Goal: Transaction & Acquisition: Purchase product/service

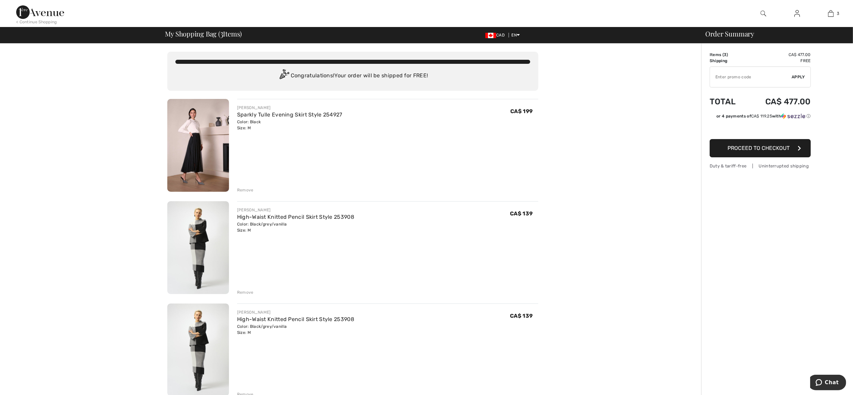
click at [210, 248] on img at bounding box center [198, 247] width 62 height 93
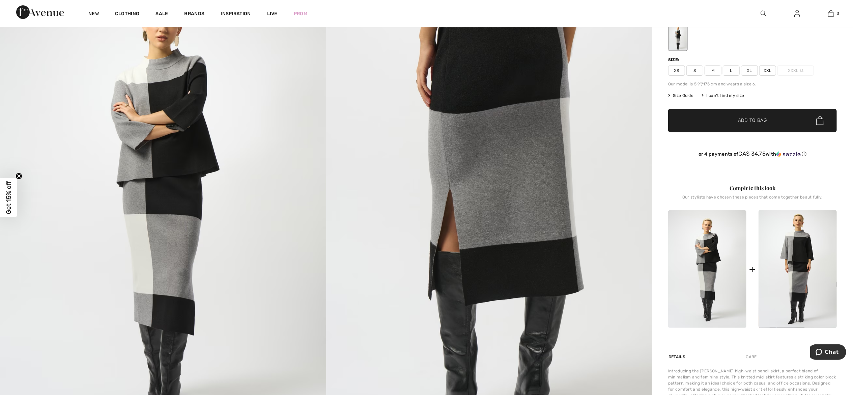
scroll to position [123, 0]
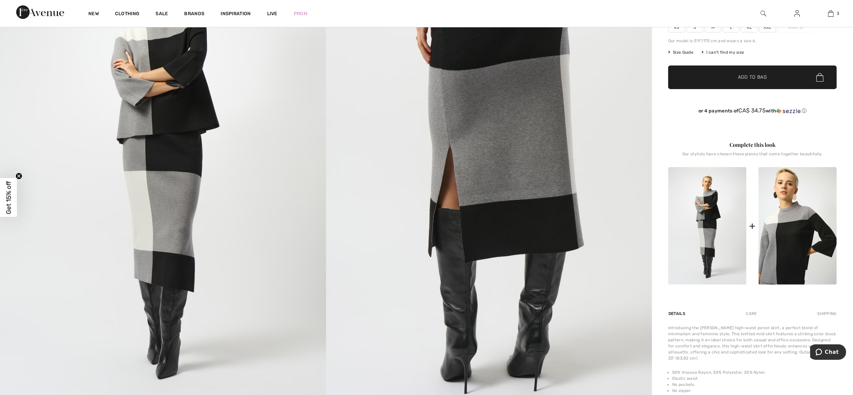
click at [799, 215] on img at bounding box center [797, 225] width 78 height 117
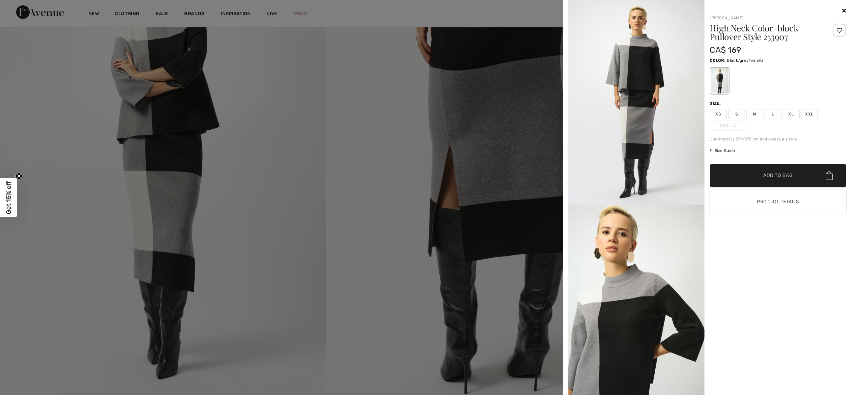
click at [756, 116] on span "M" at bounding box center [754, 114] width 17 height 10
click at [774, 174] on span "Add to Bag" at bounding box center [777, 175] width 29 height 7
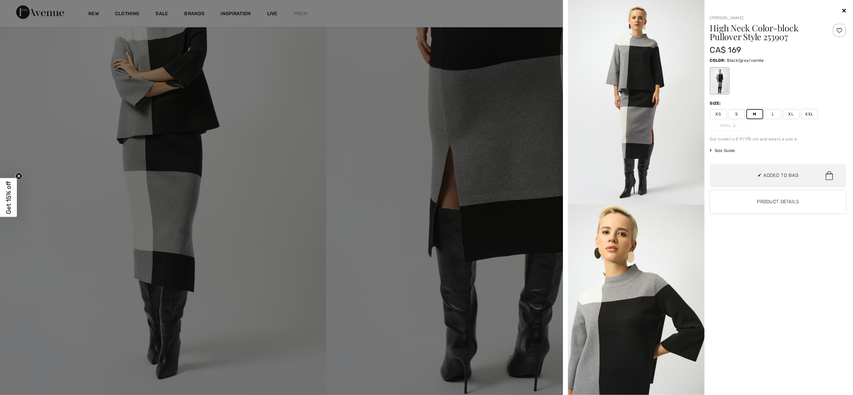
scroll to position [126, 0]
click at [844, 9] on icon at bounding box center [844, 10] width 4 height 5
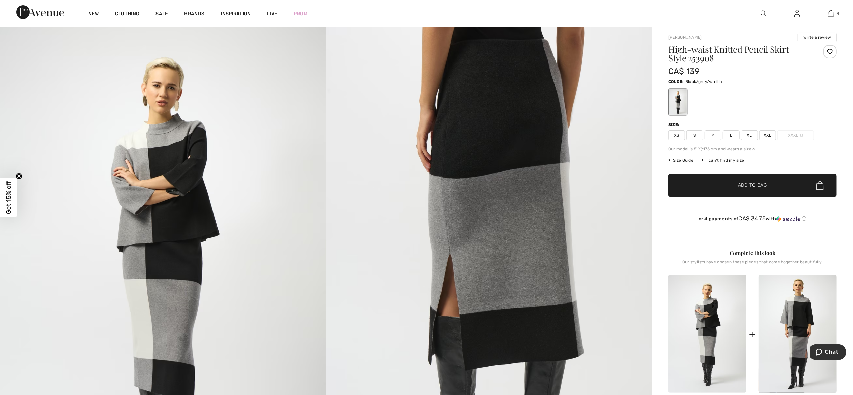
scroll to position [0, 0]
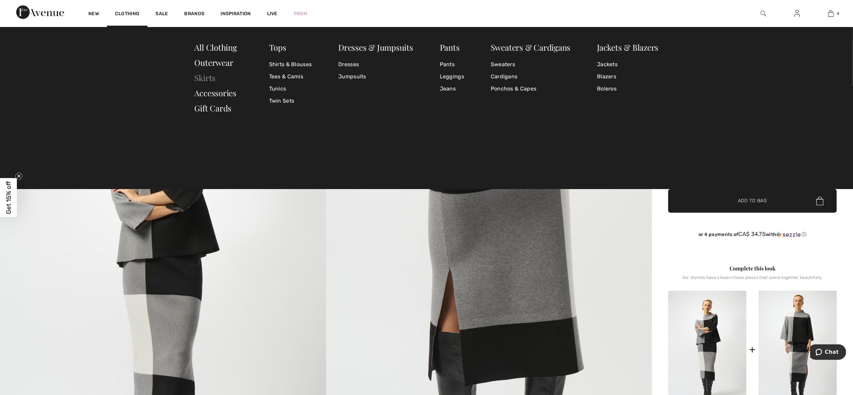
click at [212, 76] on link "Skirts" at bounding box center [205, 77] width 21 height 11
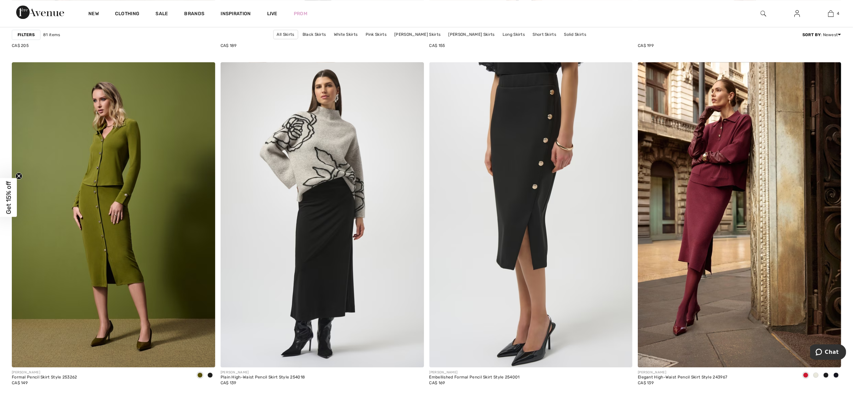
scroll to position [1851, 0]
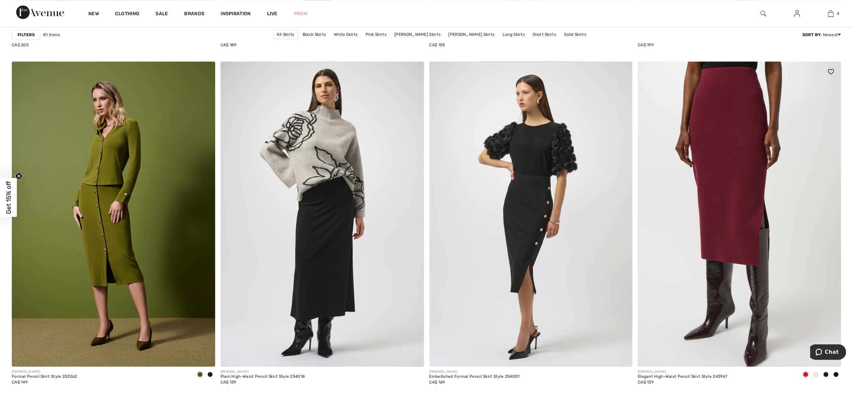
click at [739, 226] on img at bounding box center [739, 213] width 203 height 305
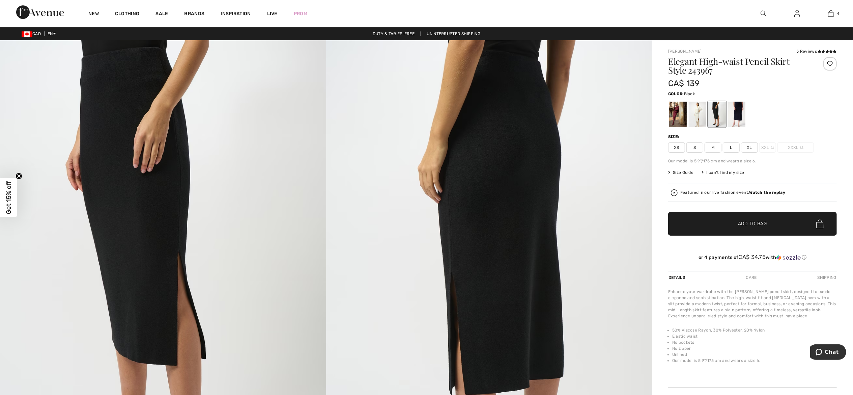
click at [712, 148] on span "M" at bounding box center [712, 147] width 17 height 10
click at [721, 224] on span "✔ Added to Bag Add to Bag" at bounding box center [752, 224] width 169 height 24
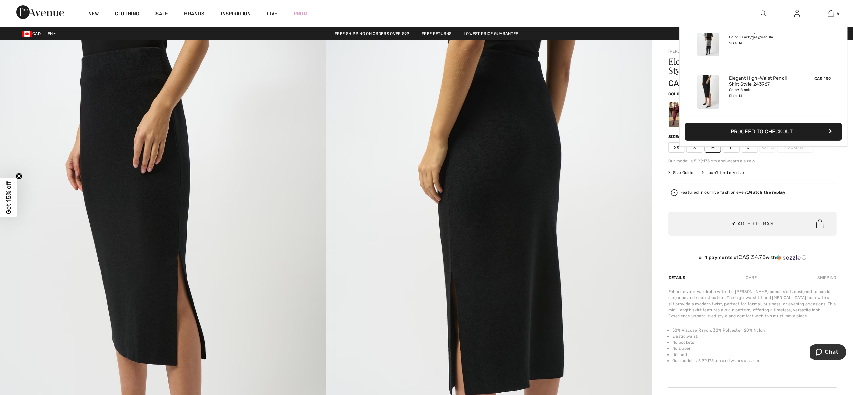
scroll to position [179, 0]
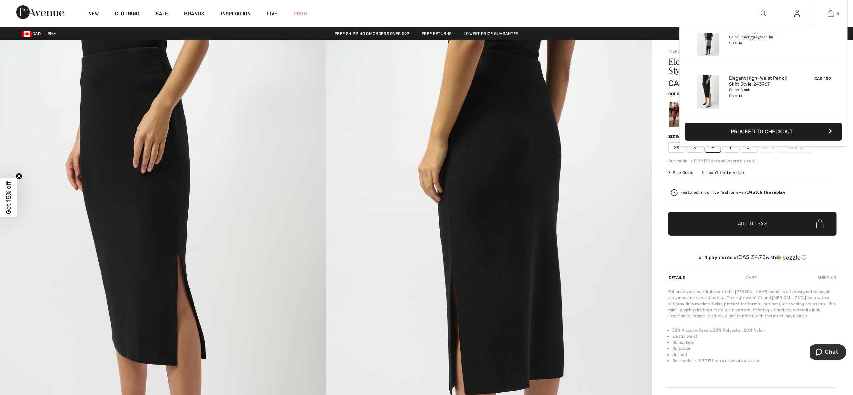
click at [831, 13] on img at bounding box center [831, 13] width 6 height 8
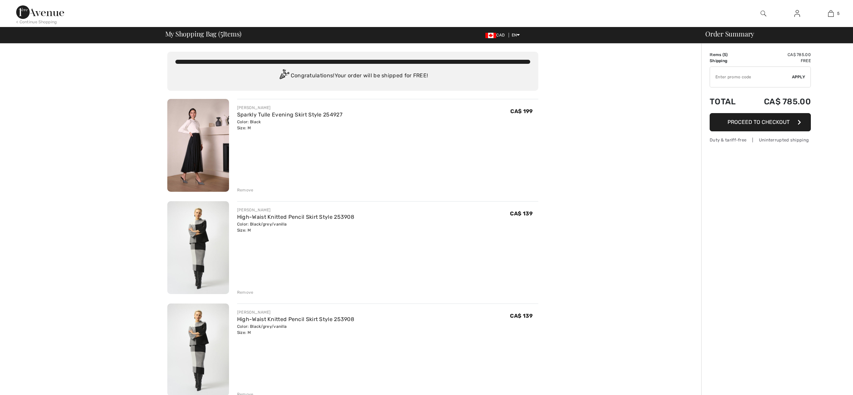
checkbox input "true"
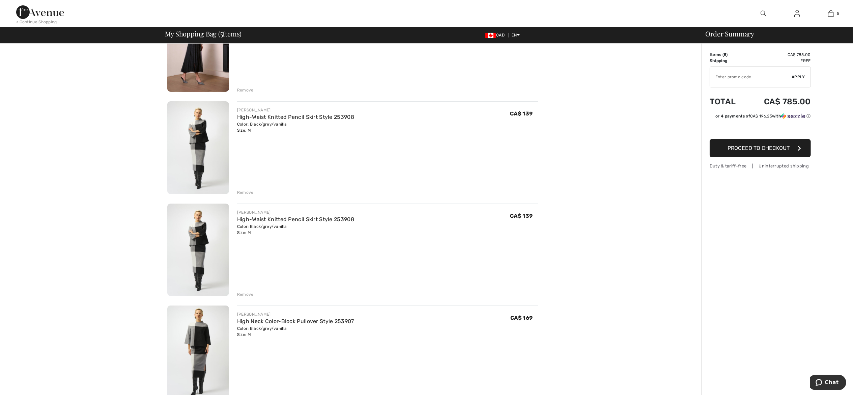
scroll to position [127, 0]
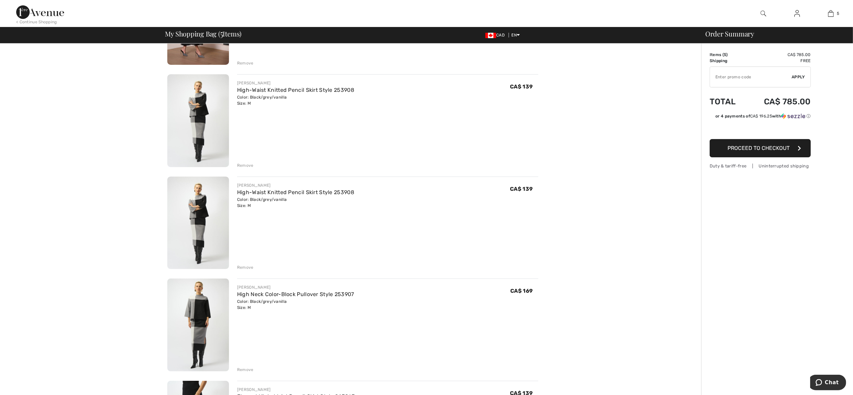
click at [245, 267] on div "Remove" at bounding box center [245, 267] width 17 height 6
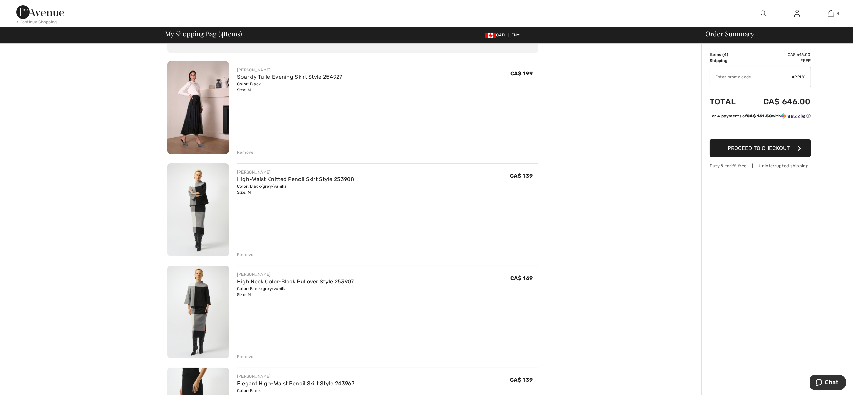
scroll to position [0, 0]
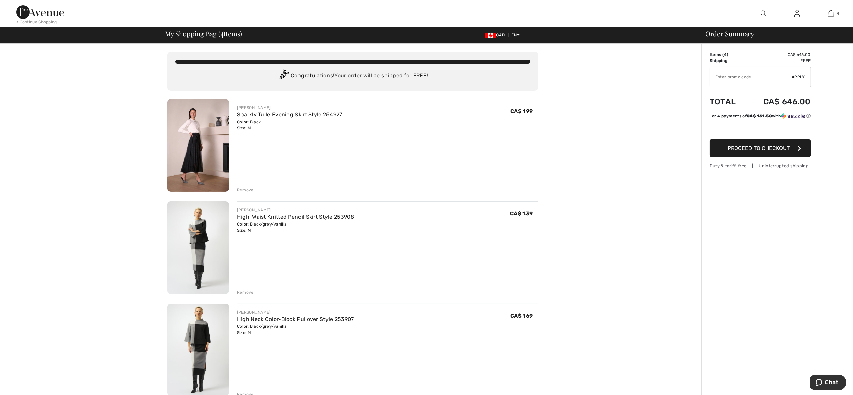
click at [250, 189] on div "Remove" at bounding box center [245, 190] width 17 height 6
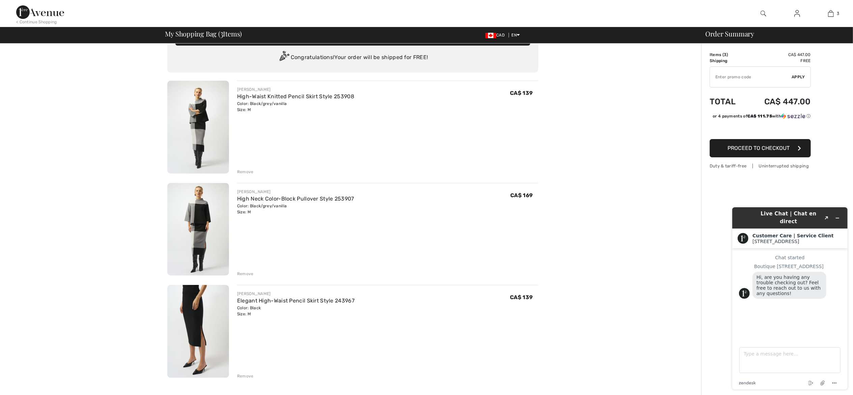
scroll to position [18, 0]
click at [768, 150] on span "Proceed to Checkout" at bounding box center [758, 148] width 62 height 6
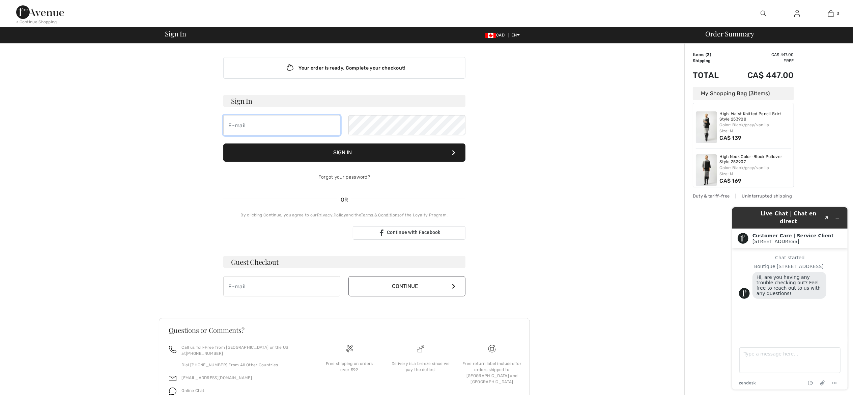
click at [275, 126] on input "email" at bounding box center [281, 125] width 117 height 20
type input "[PERSON_NAME][EMAIL_ADDRESS][DOMAIN_NAME]"
click at [381, 150] on button "Sign In" at bounding box center [344, 152] width 242 height 18
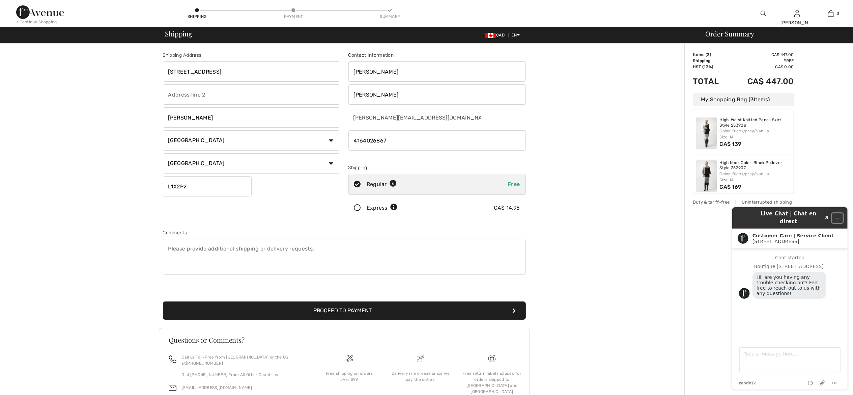
click at [839, 215] on icon "Minimize widget" at bounding box center [837, 217] width 5 height 5
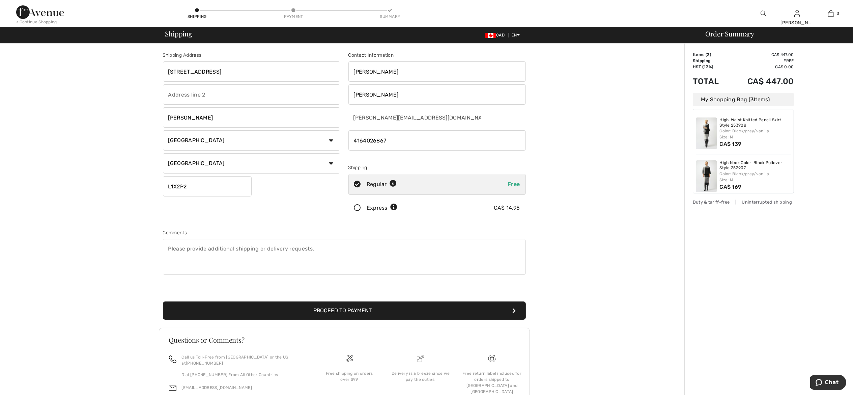
click at [511, 310] on button "Proceed to Payment" at bounding box center [344, 310] width 363 height 18
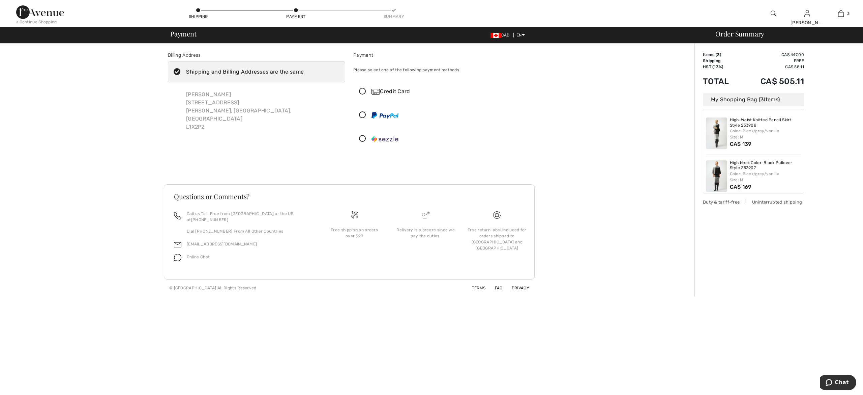
click at [393, 94] on div "Credit Card" at bounding box center [449, 91] width 154 height 8
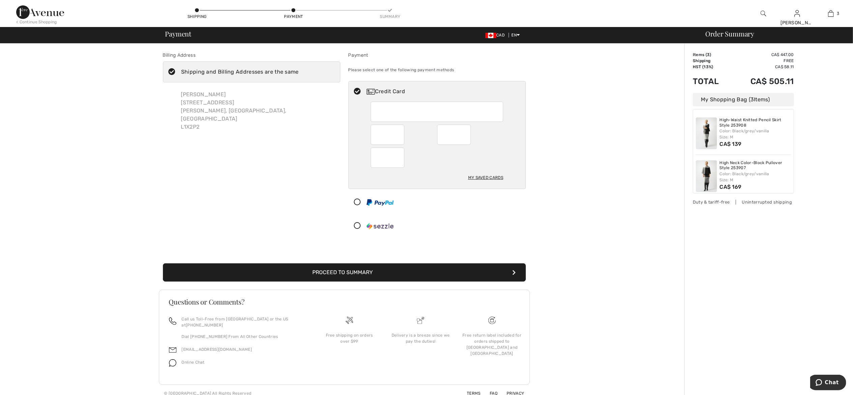
click at [492, 272] on button "Proceed to Summary" at bounding box center [344, 272] width 363 height 18
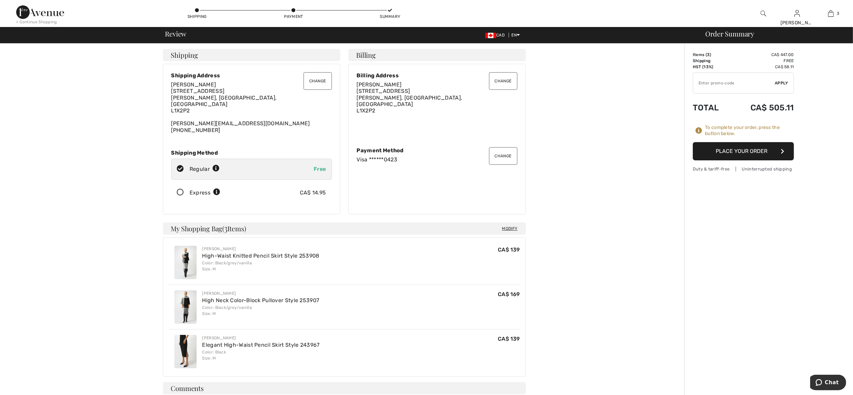
click at [734, 149] on button "Place Your Order" at bounding box center [743, 151] width 101 height 18
